Goal: Task Accomplishment & Management: Manage account settings

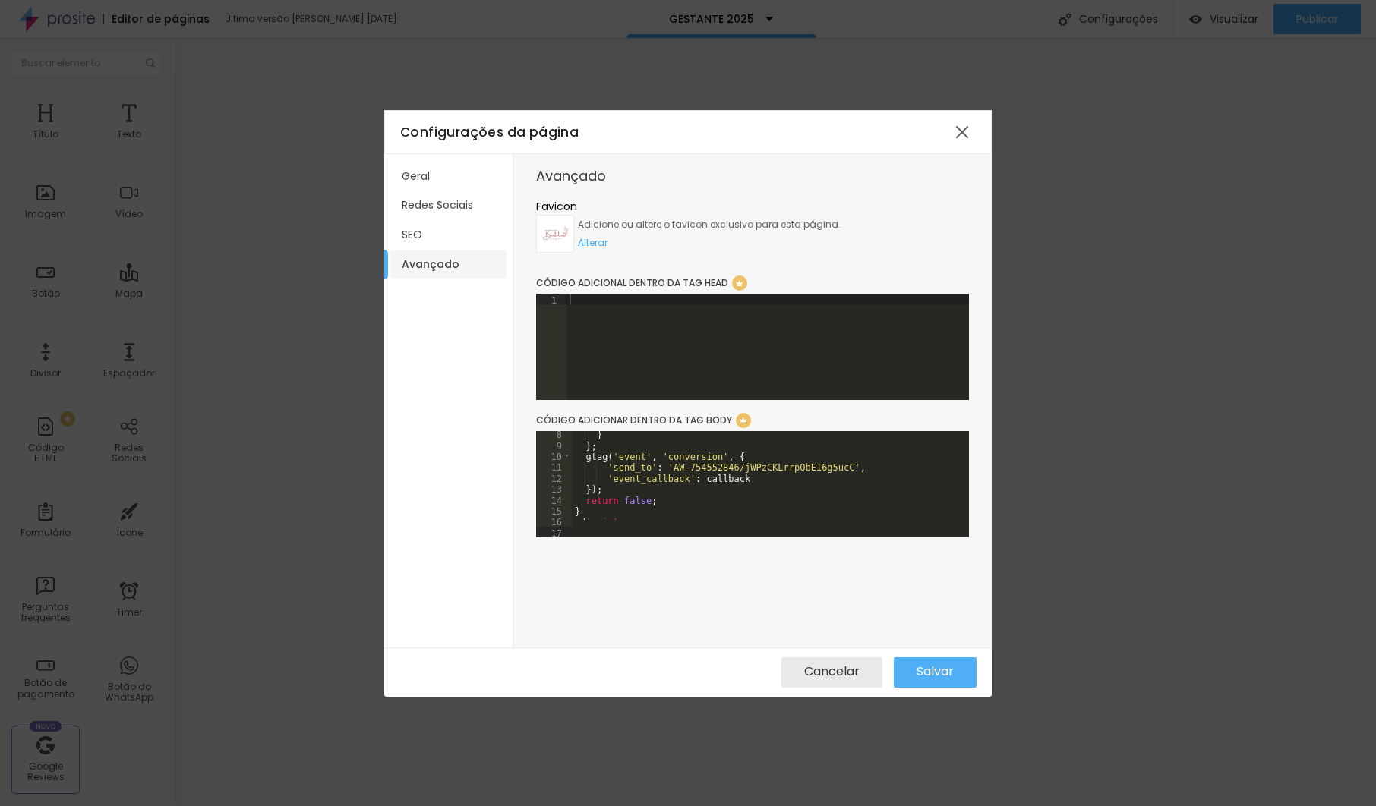
scroll to position [79, 0]
click at [702, 326] on div at bounding box center [767, 358] width 402 height 128
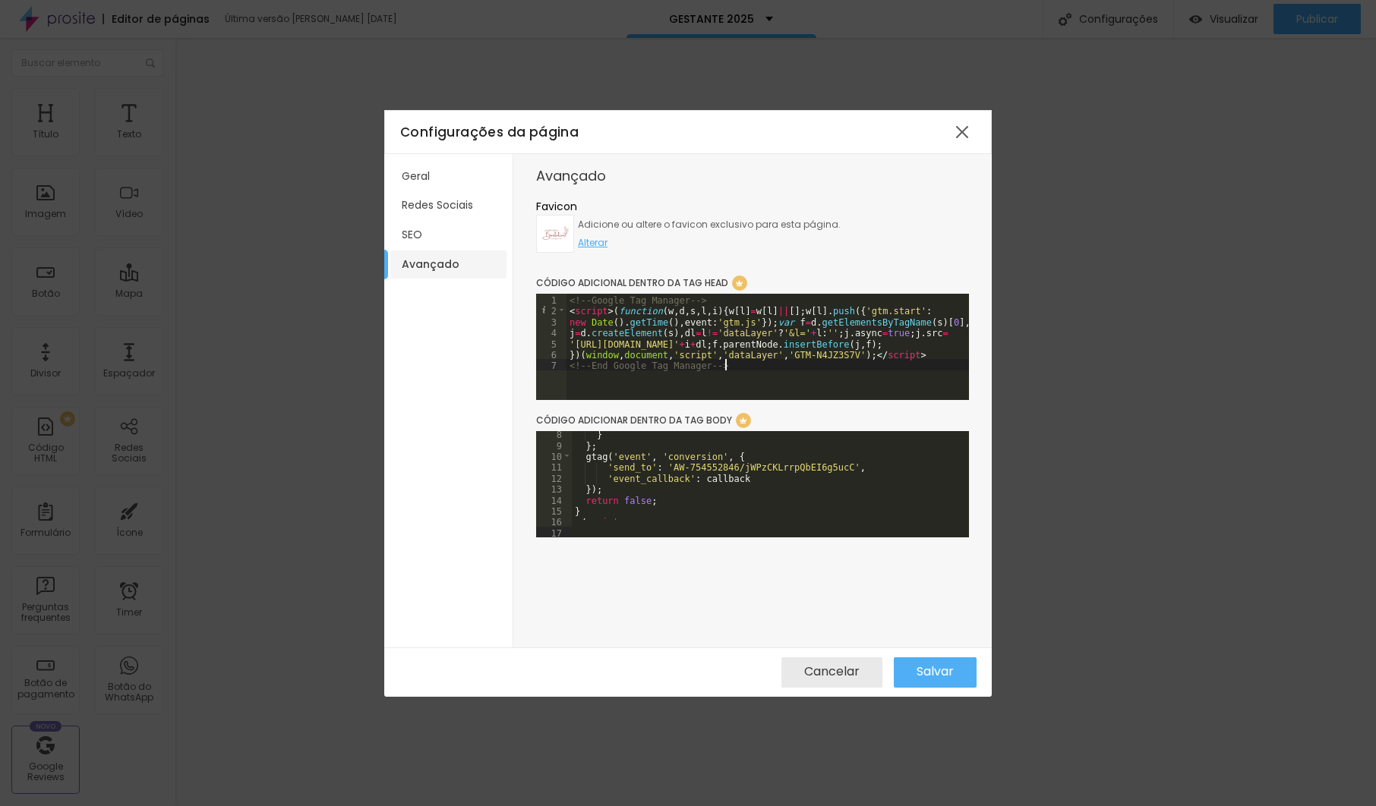
click at [890, 488] on div "} } ; gtag ( 'event' , 'conversion' , { 'send_to' : 'AW-754552846/jWPzCKLrrpQbE…" at bounding box center [875, 483] width 607 height 111
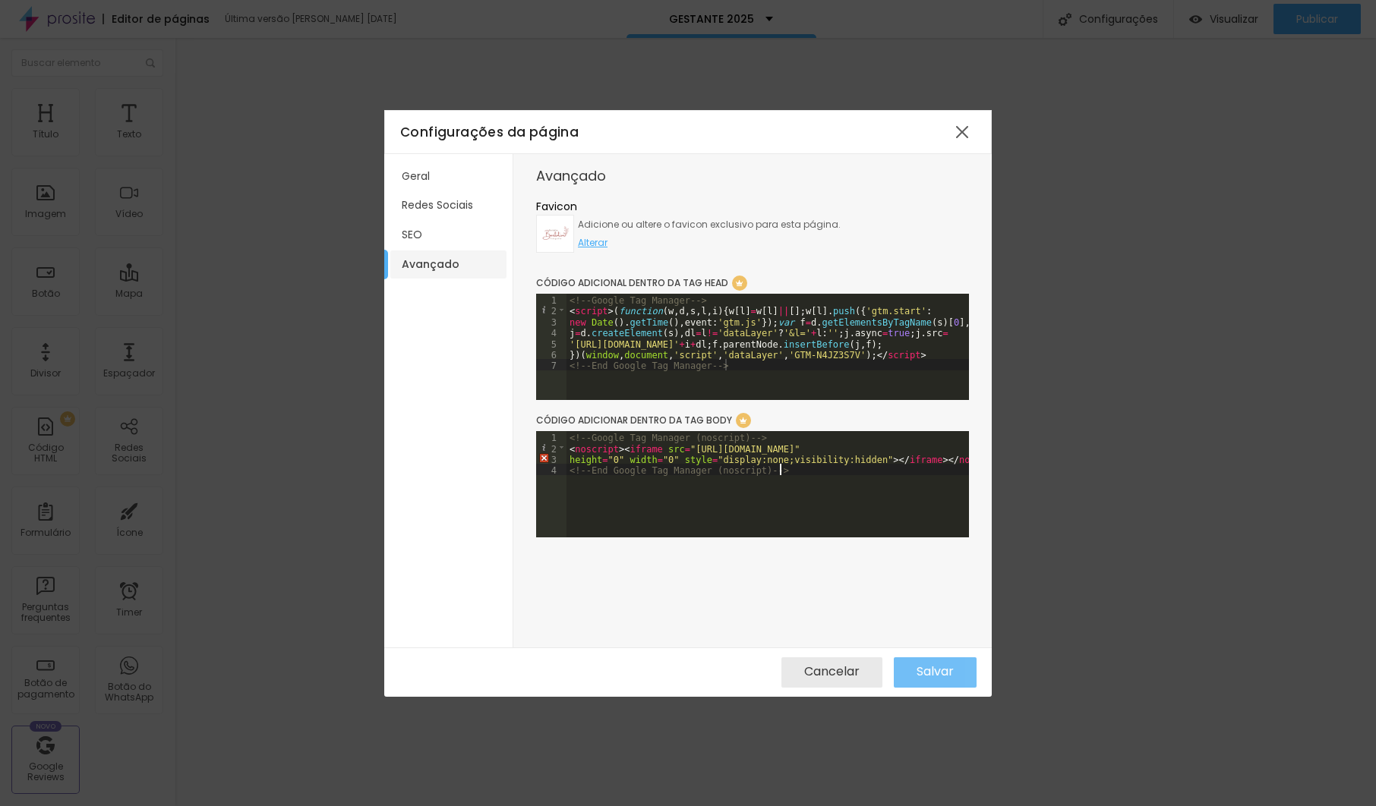
click at [942, 667] on span "Salvar" at bounding box center [935, 672] width 37 height 14
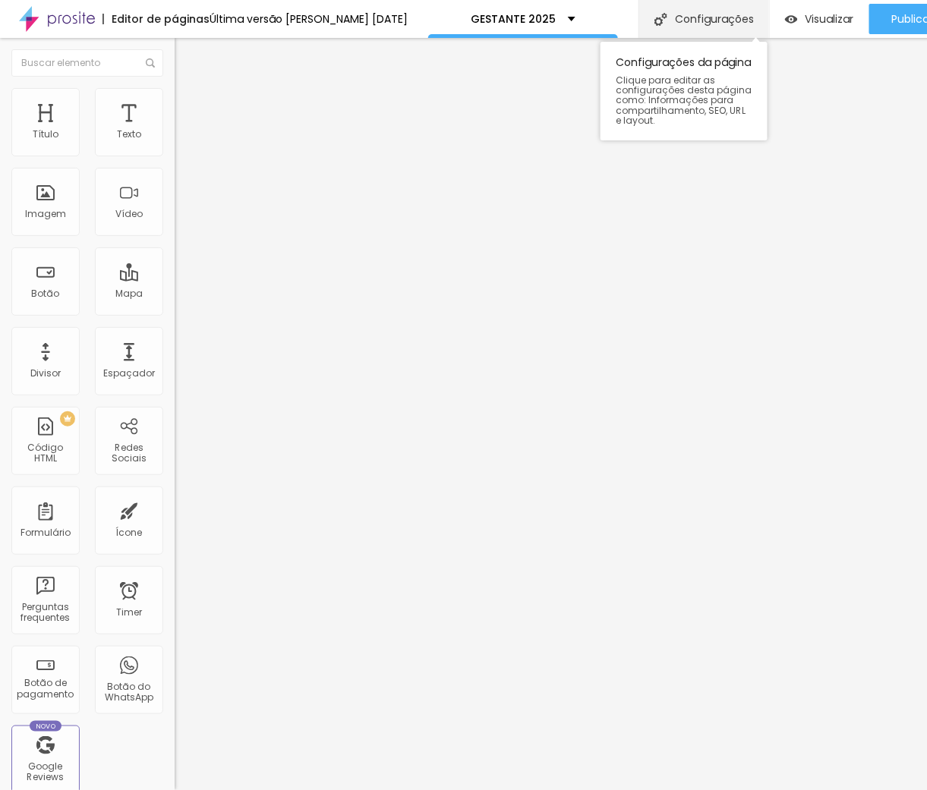
click at [692, 18] on div "Configurações" at bounding box center [704, 19] width 131 height 38
